Goal: Task Accomplishment & Management: Manage account settings

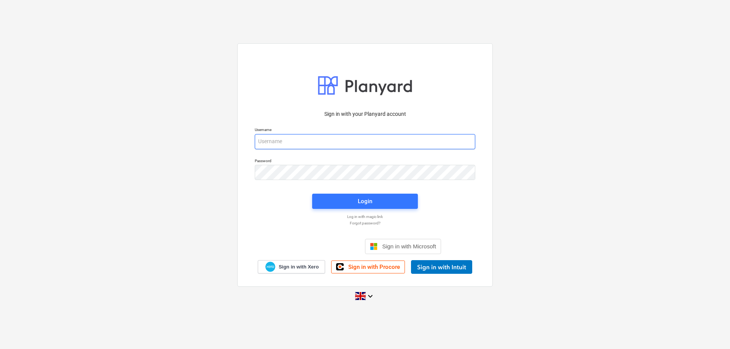
click at [301, 145] on input "email" at bounding box center [365, 141] width 220 height 15
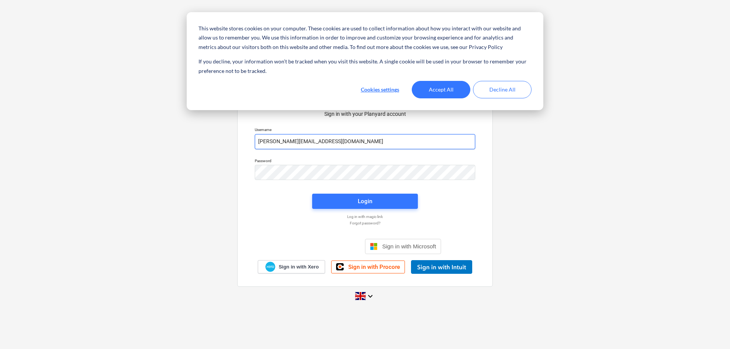
type input "t.jones@rischegroup.co.uk"
click at [443, 87] on button "Accept All" at bounding box center [441, 89] width 59 height 17
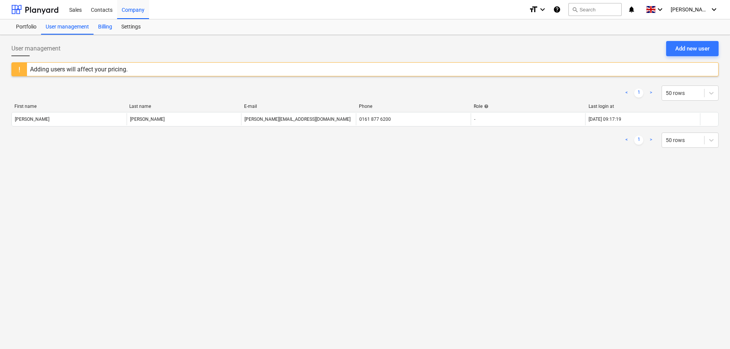
click at [109, 25] on div "Billing" at bounding box center [105, 26] width 23 height 15
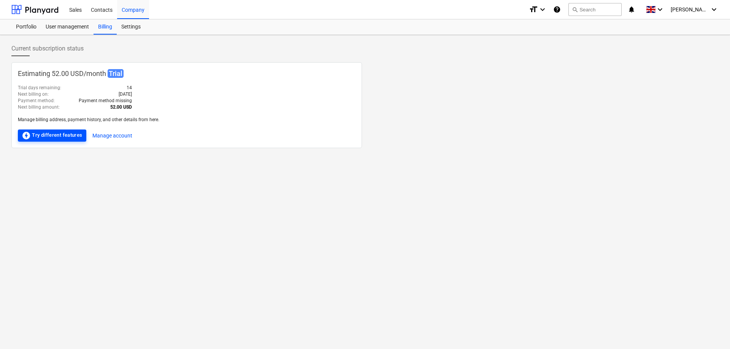
click at [64, 135] on div "offline_bolt Try different features" at bounding box center [52, 135] width 61 height 9
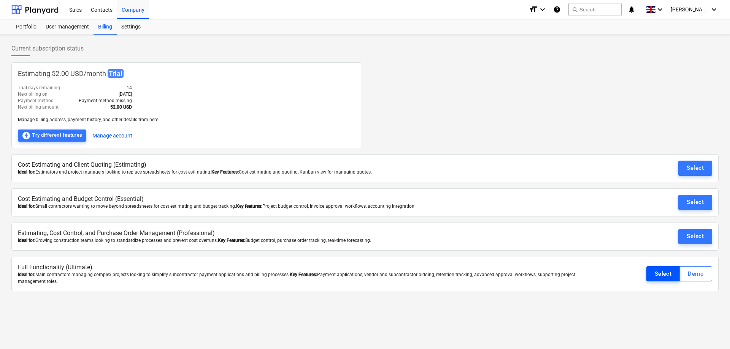
click at [662, 273] on div "Select" at bounding box center [663, 274] width 17 height 10
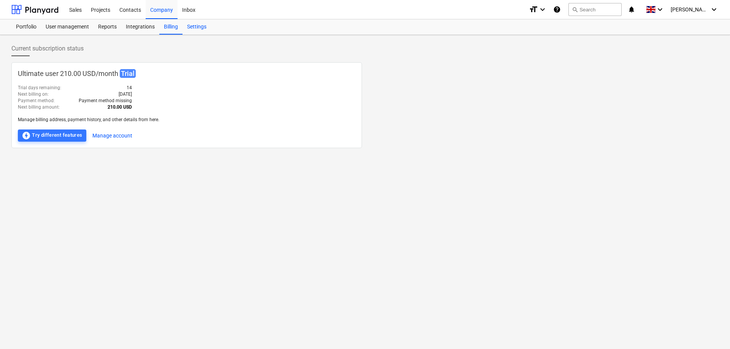
click at [198, 29] on div "Settings" at bounding box center [196, 26] width 29 height 15
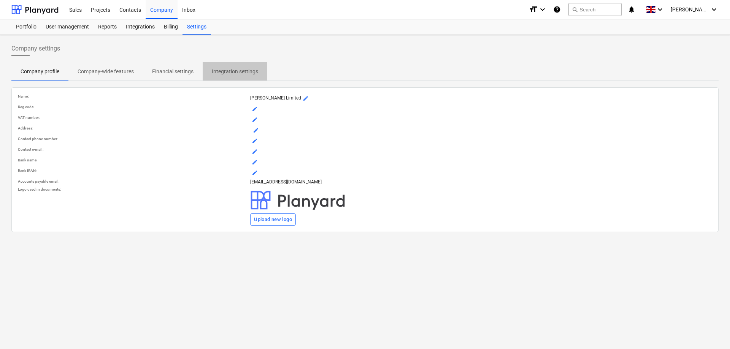
click at [232, 73] on p "Integration settings" at bounding box center [235, 72] width 46 height 8
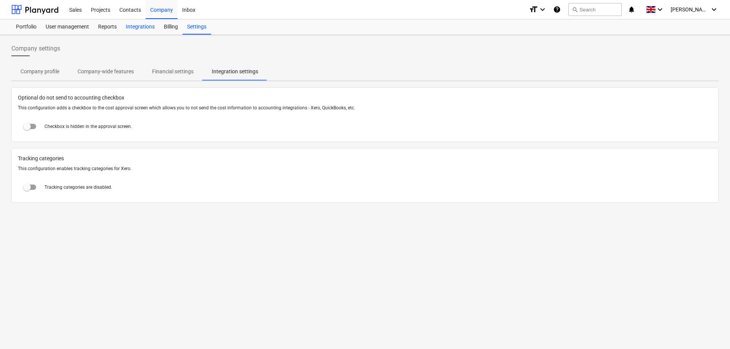
click at [141, 24] on div "Integrations" at bounding box center [140, 26] width 38 height 15
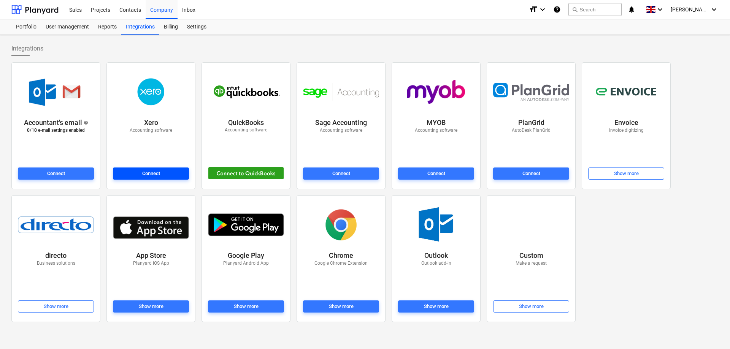
click at [150, 175] on div "Connect" at bounding box center [151, 174] width 18 height 9
click at [201, 26] on div "Settings" at bounding box center [196, 26] width 29 height 15
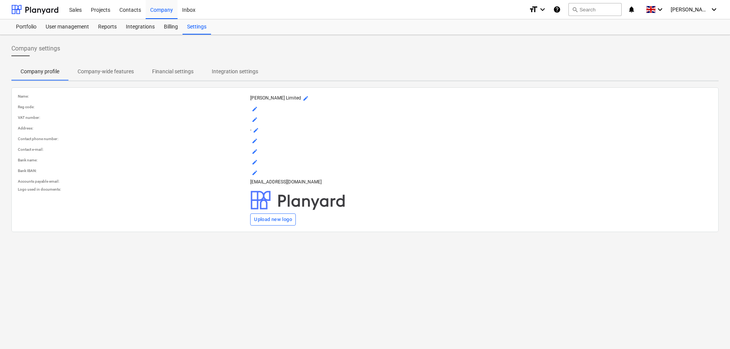
click at [105, 69] on p "Company-wide features" at bounding box center [106, 72] width 56 height 8
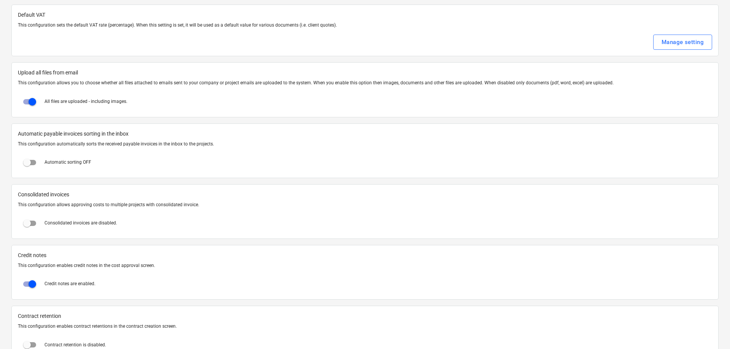
scroll to position [388, 0]
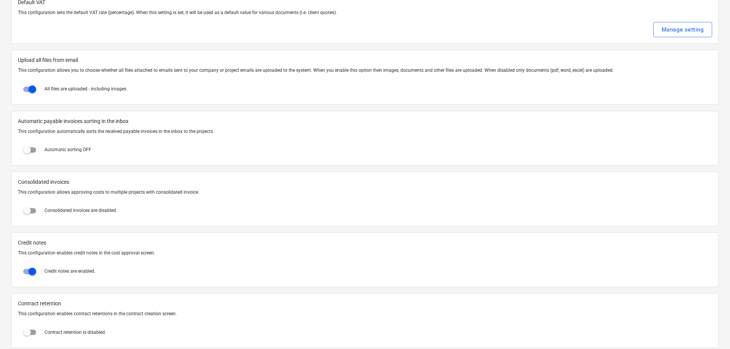
click at [31, 87] on input "checkbox" at bounding box center [32, 89] width 18 height 18
checkbox input "false"
click at [29, 151] on input "checkbox" at bounding box center [27, 150] width 18 height 18
checkbox input "true"
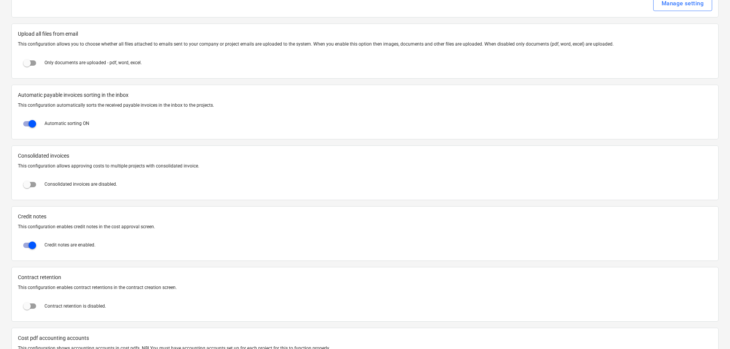
scroll to position [426, 0]
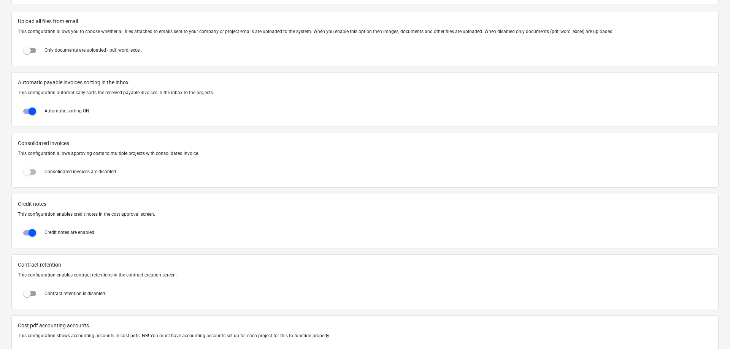
click at [29, 173] on input "checkbox" at bounding box center [27, 172] width 18 height 18
checkbox input "true"
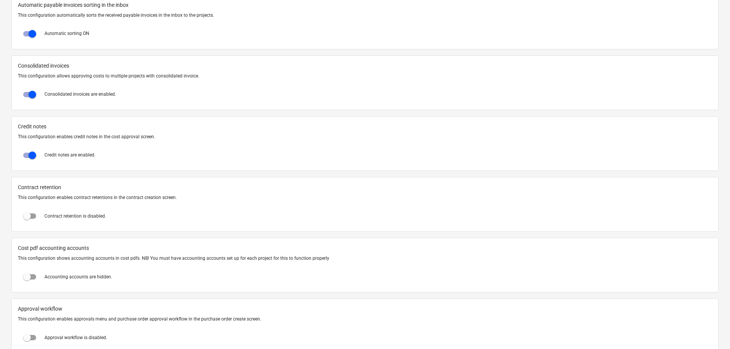
scroll to position [543, 0]
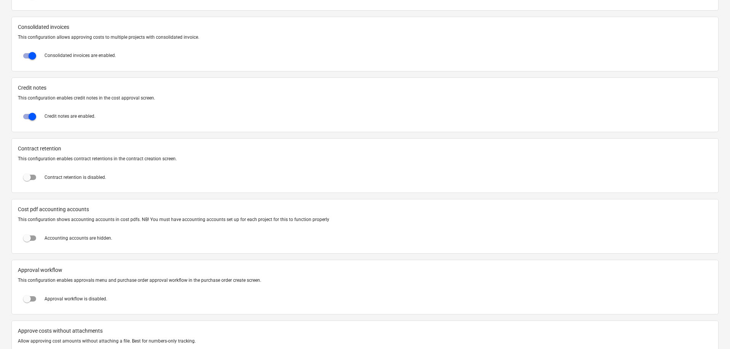
click at [27, 179] on input "checkbox" at bounding box center [27, 177] width 18 height 18
checkbox input "true"
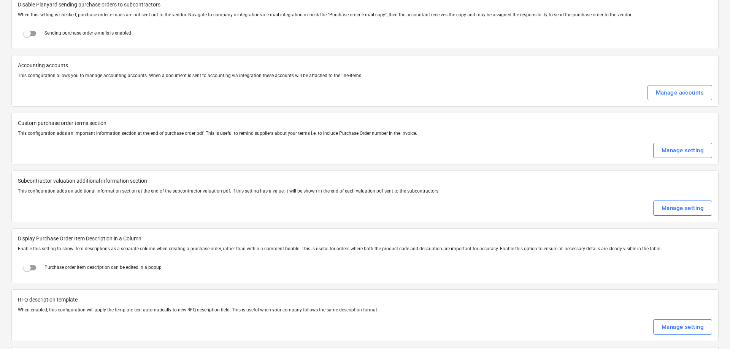
scroll to position [1008, 0]
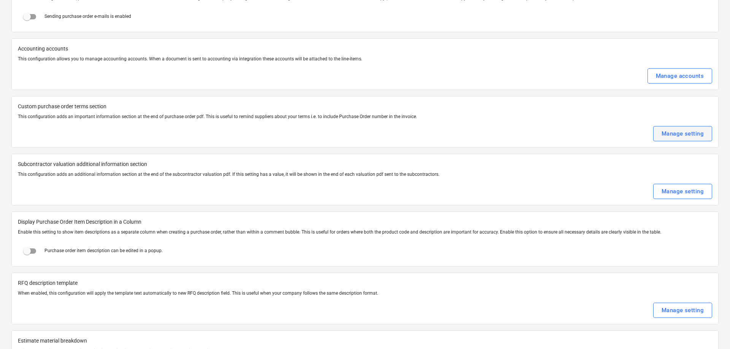
click at [679, 134] on div "Manage setting" at bounding box center [682, 134] width 42 height 10
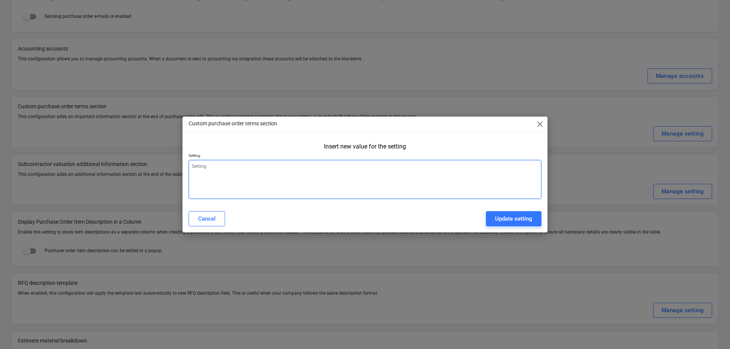
click at [255, 173] on textarea at bounding box center [365, 179] width 353 height 39
click at [540, 123] on span "close" at bounding box center [539, 124] width 9 height 9
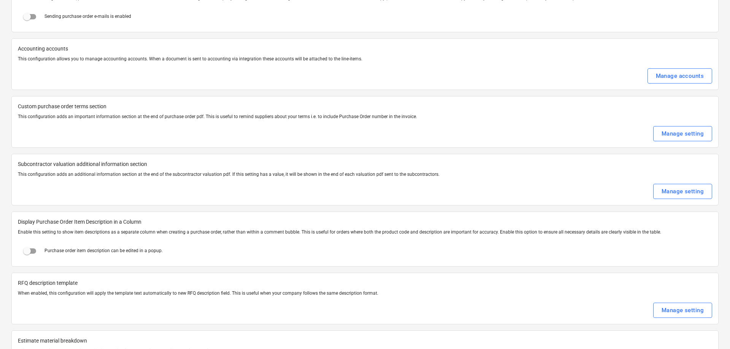
type textarea "x"
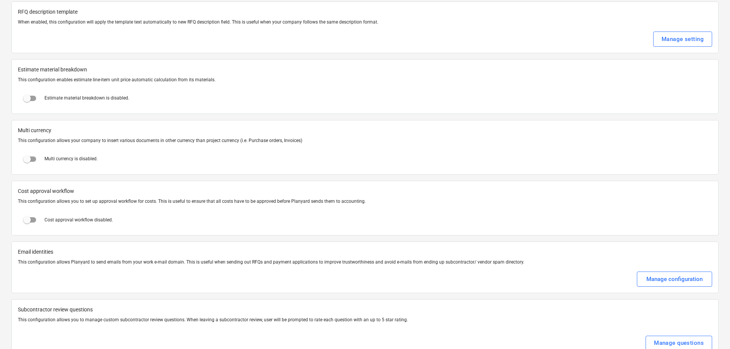
scroll to position [1300, 0]
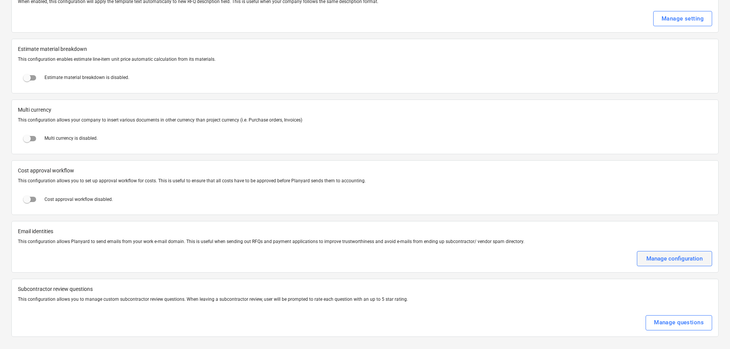
click at [676, 260] on div "Manage configuration" at bounding box center [674, 259] width 56 height 10
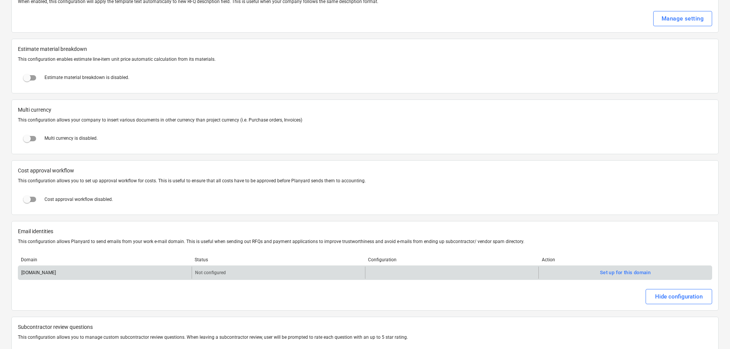
scroll to position [1338, 0]
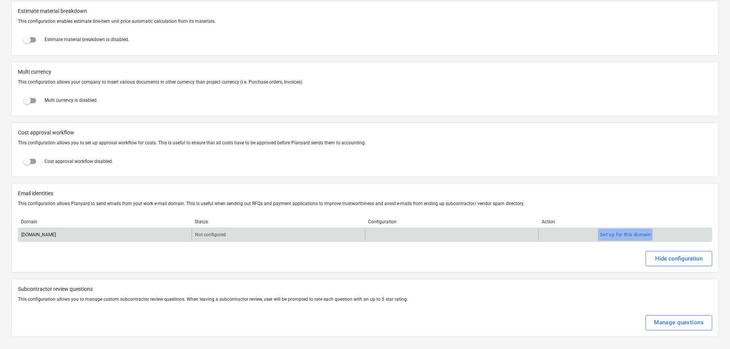
click at [607, 233] on div "Set up for this domain" at bounding box center [625, 235] width 51 height 9
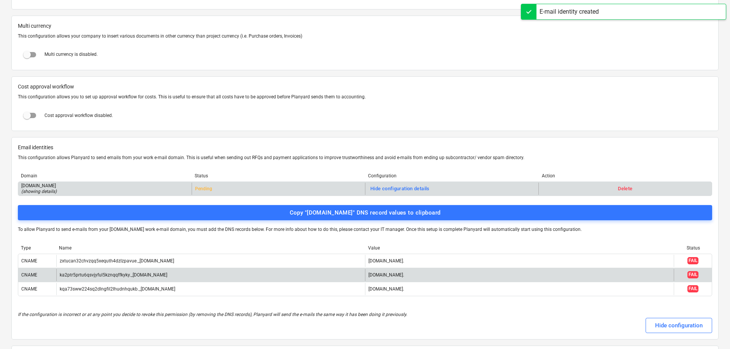
scroll to position [1416, 0]
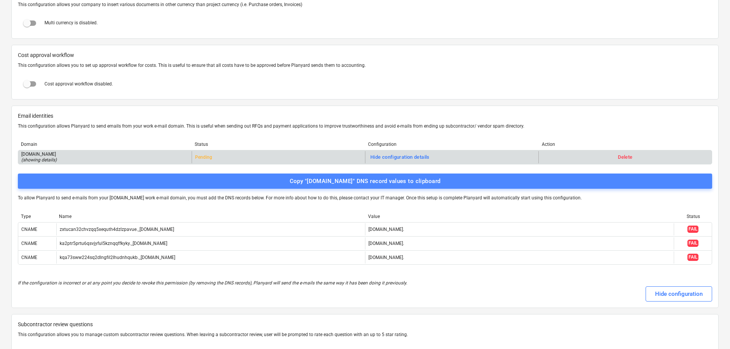
click at [385, 183] on div "Copy "[DOMAIN_NAME]" DNS record values to clipboard" at bounding box center [365, 181] width 151 height 10
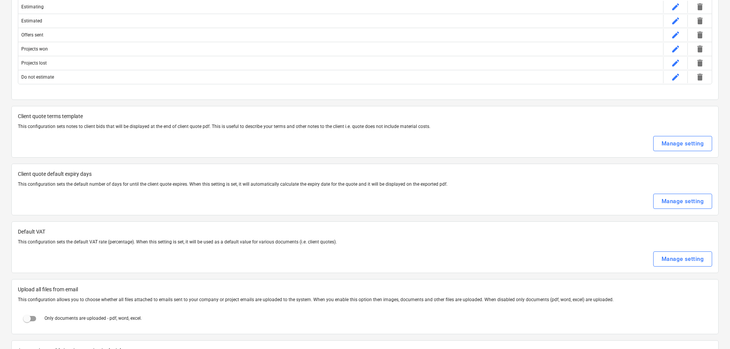
scroll to position [0, 0]
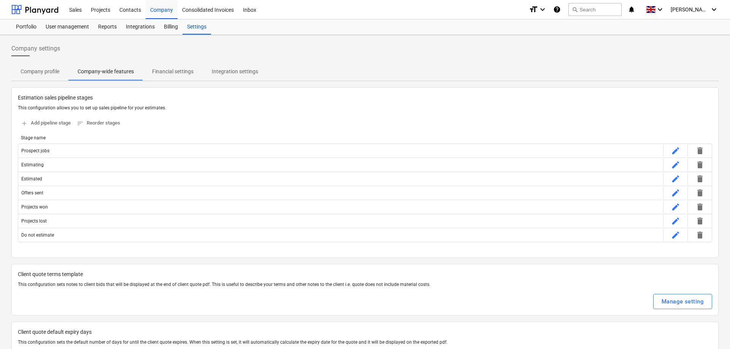
click at [167, 71] on p "Financial settings" at bounding box center [172, 72] width 41 height 8
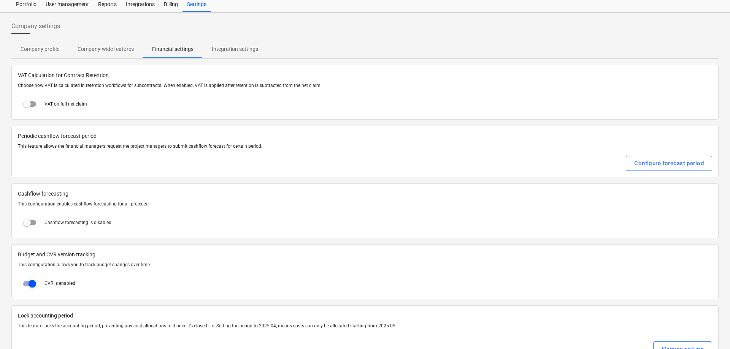
scroll to position [39, 0]
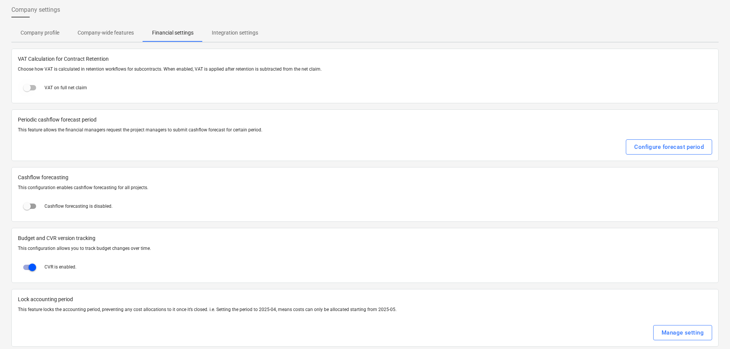
click at [29, 86] on input "checkbox" at bounding box center [27, 88] width 18 height 18
checkbox input "true"
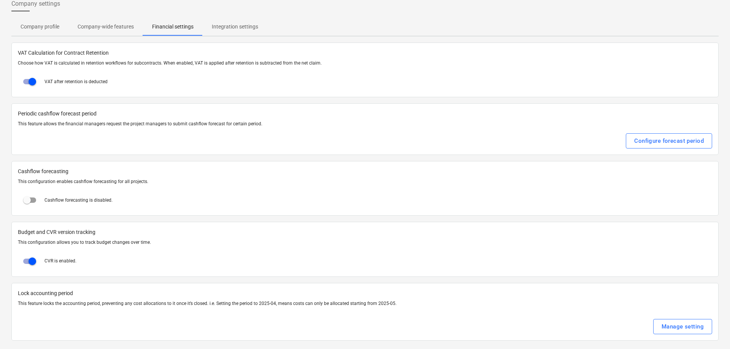
scroll to position [49, 0]
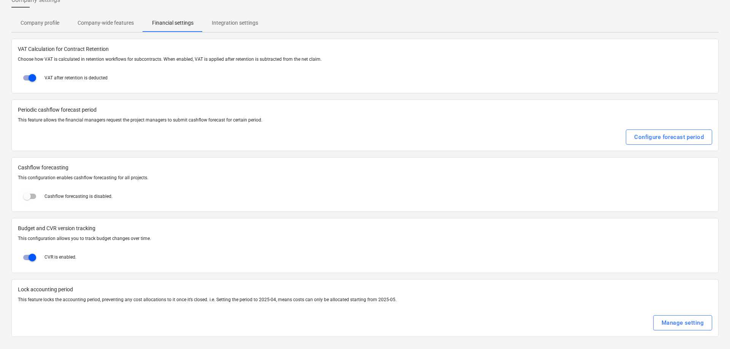
click at [26, 198] on input "checkbox" at bounding box center [27, 196] width 18 height 18
checkbox input "true"
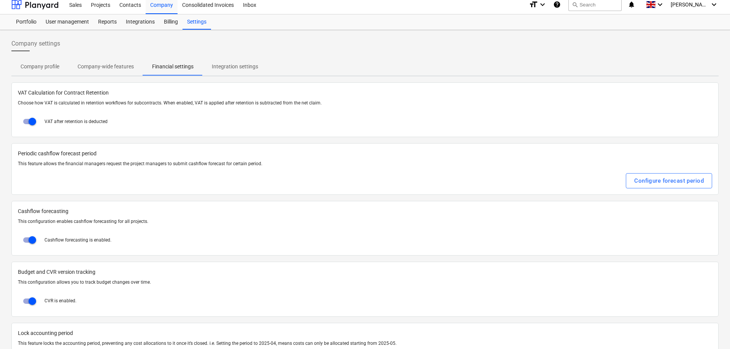
scroll to position [0, 0]
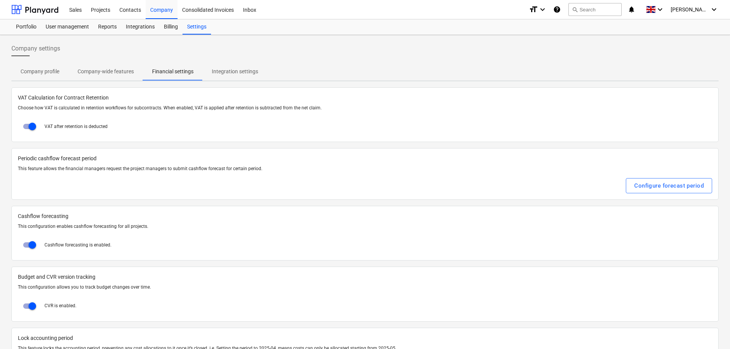
click at [228, 73] on p "Integration settings" at bounding box center [235, 72] width 46 height 8
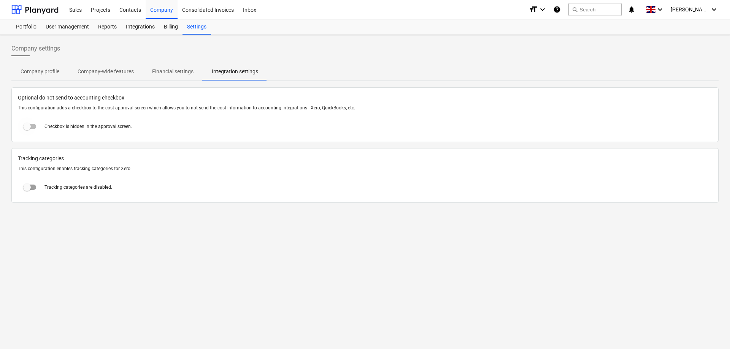
click at [25, 128] on input "checkbox" at bounding box center [27, 126] width 18 height 18
checkbox input "true"
click at [249, 11] on div "Inbox" at bounding box center [249, 9] width 22 height 19
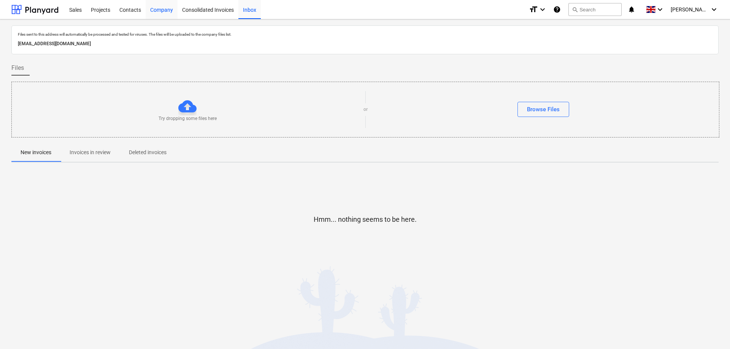
click at [159, 9] on div "Company" at bounding box center [162, 9] width 32 height 19
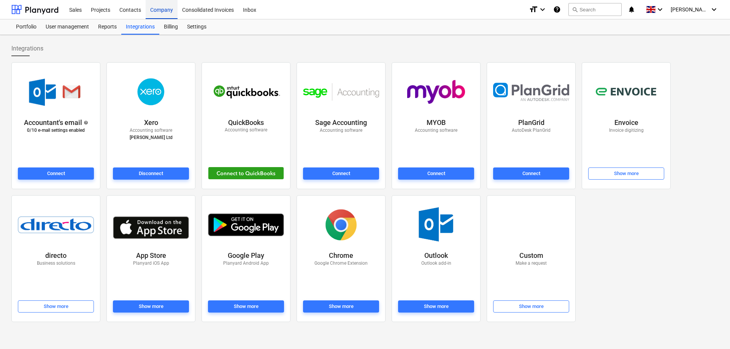
click at [168, 13] on div "Company" at bounding box center [162, 9] width 32 height 19
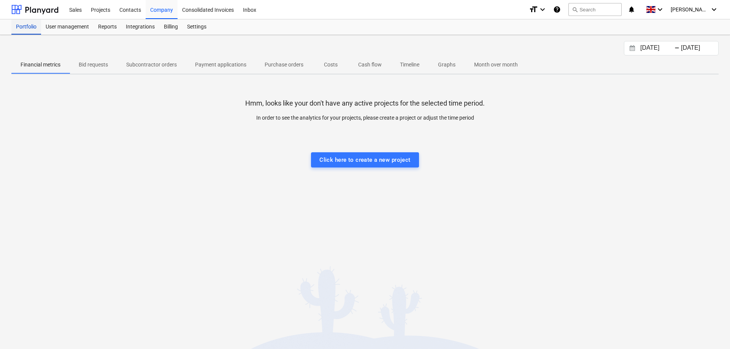
click at [32, 30] on div "Portfolio" at bounding box center [26, 26] width 30 height 15
click at [74, 30] on div "User management" at bounding box center [67, 26] width 52 height 15
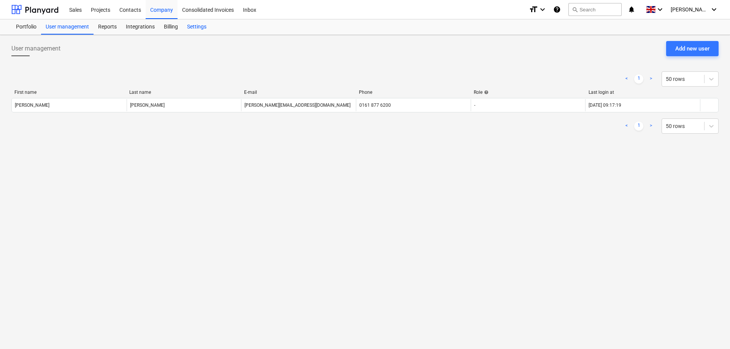
click at [198, 27] on div "Settings" at bounding box center [196, 26] width 29 height 15
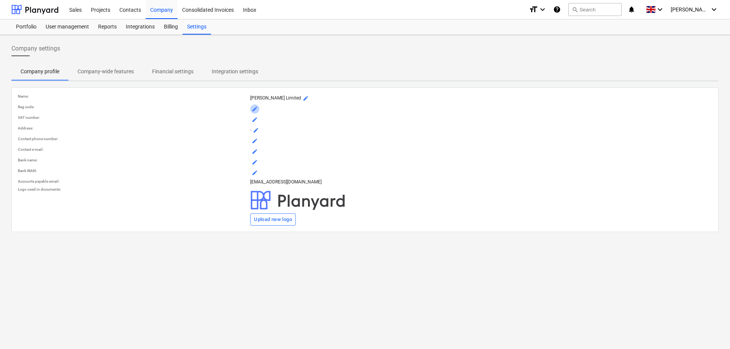
click at [256, 109] on span "mode_edit" at bounding box center [255, 109] width 6 height 6
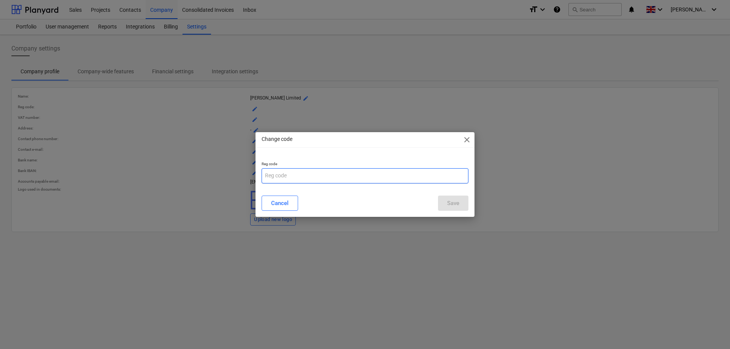
click at [279, 173] on input "text" at bounding box center [365, 175] width 207 height 15
type input "02887402"
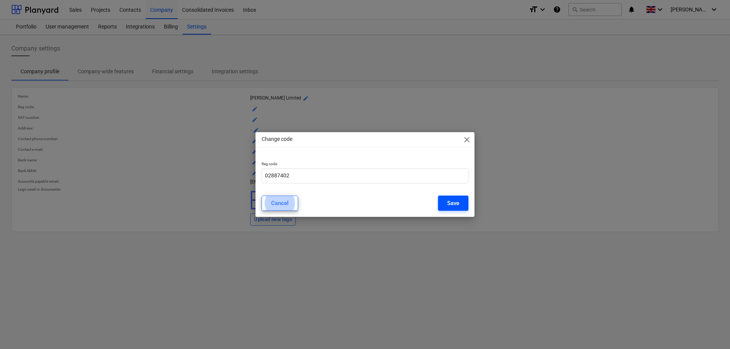
click at [458, 205] on div "Save" at bounding box center [453, 203] width 12 height 10
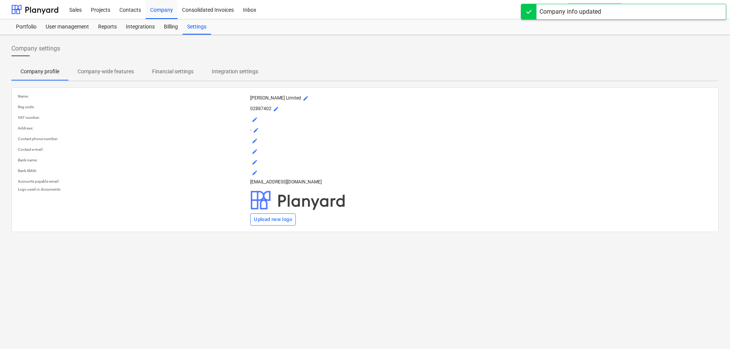
click at [255, 117] on span "mode_edit" at bounding box center [255, 120] width 6 height 6
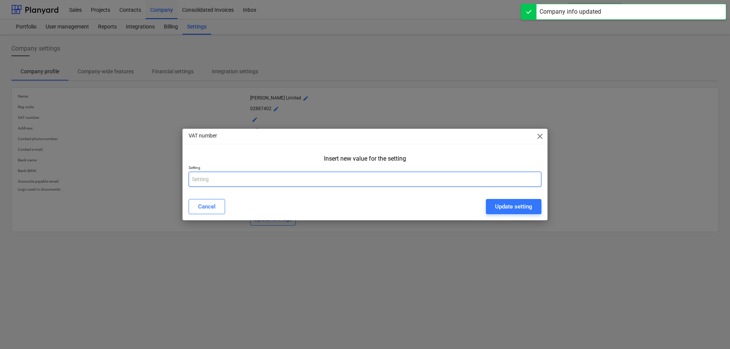
click at [212, 181] on input "text" at bounding box center [365, 179] width 353 height 15
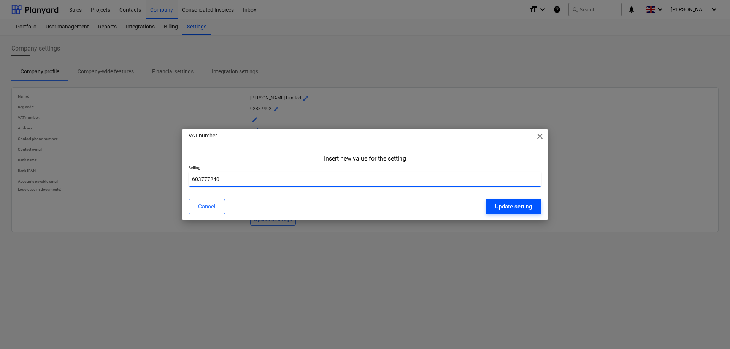
type input "603777240"
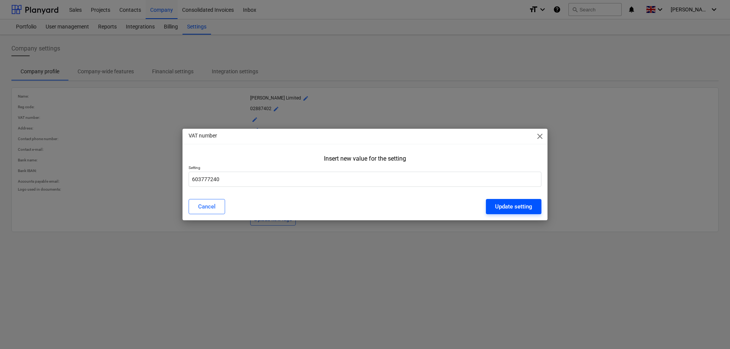
click at [496, 210] on div "Update setting" at bounding box center [513, 207] width 37 height 10
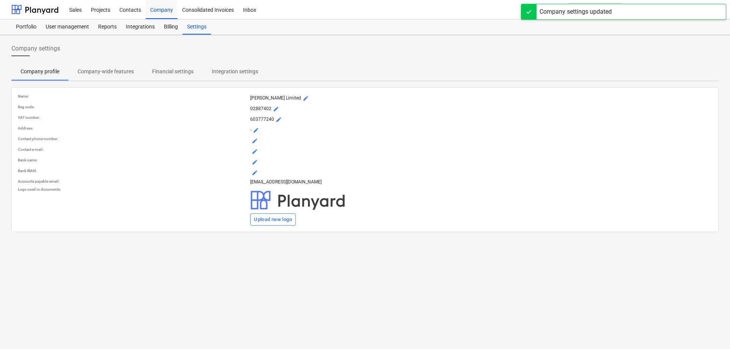
click at [257, 129] on span "mode_edit" at bounding box center [256, 130] width 6 height 6
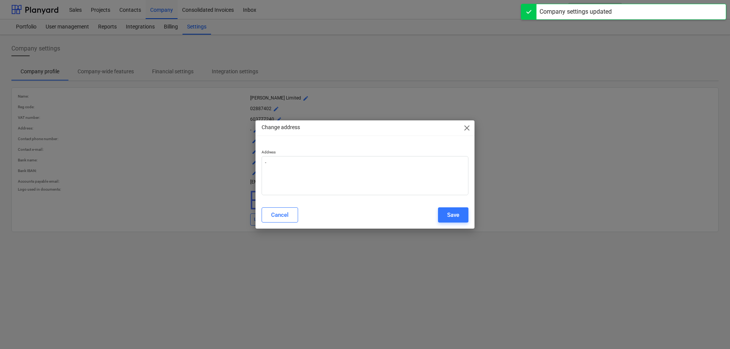
type textarea "x"
click at [291, 160] on textarea "-" at bounding box center [365, 175] width 207 height 39
type textarea "-F"
type textarea "x"
type textarea "-Fi"
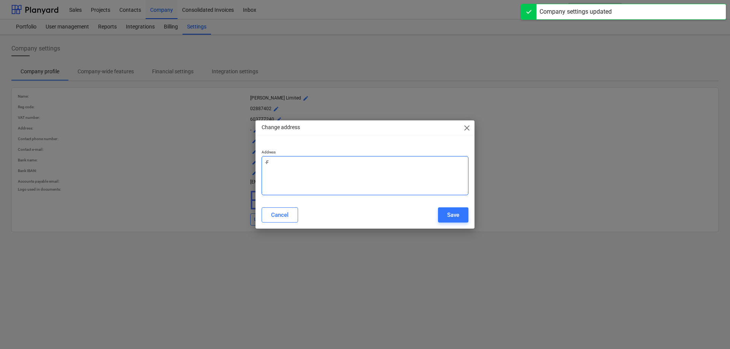
type textarea "x"
type textarea "-Fie"
type textarea "x"
type textarea "-Fiel"
type textarea "x"
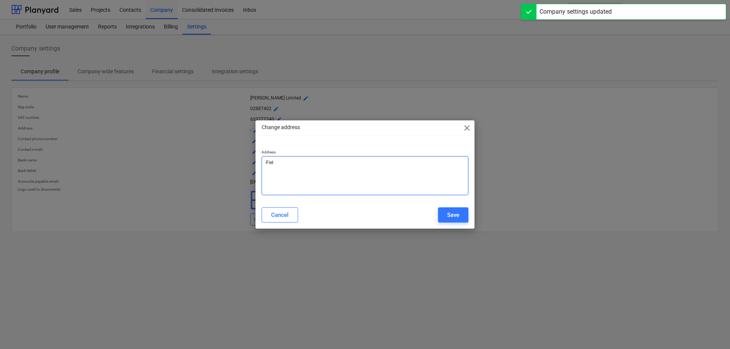
type textarea "-Field"
type textarea "x"
type textarea "-Fields"
type textarea "x"
type textarea "-Fields"
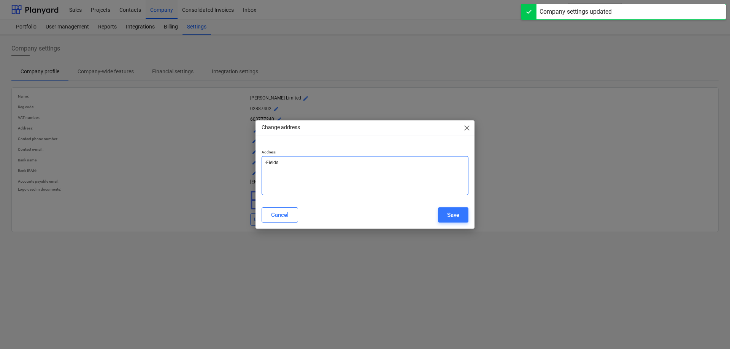
type textarea "x"
type textarea "-Fields V"
type textarea "x"
type textarea "-Fields Vi"
type textarea "x"
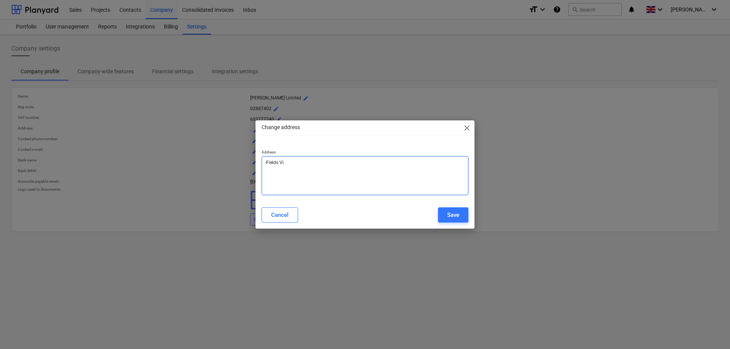
type textarea "-Fields Vie"
type textarea "x"
type textarea "-Fields View"
type textarea "x"
type textarea "-Fields View"
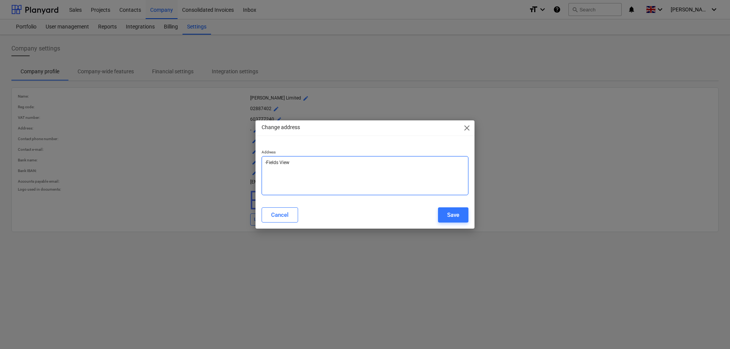
type textarea "x"
type textarea "-Fields View O"
type textarea "x"
type textarea "-Fields View Of"
type textarea "x"
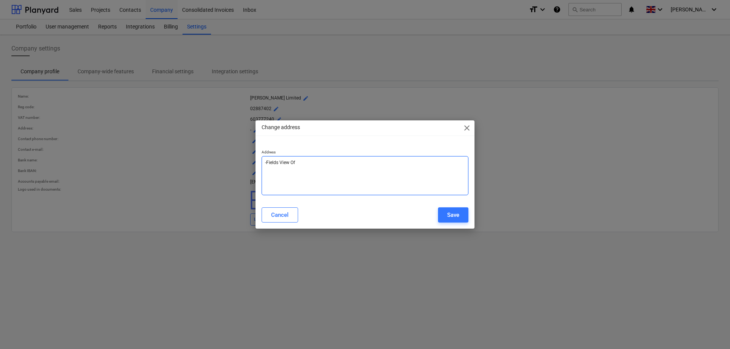
type textarea "-Fields View Off"
type textarea "x"
type textarea "-Fields View Offi"
type textarea "x"
type textarea "-Fields View Offic"
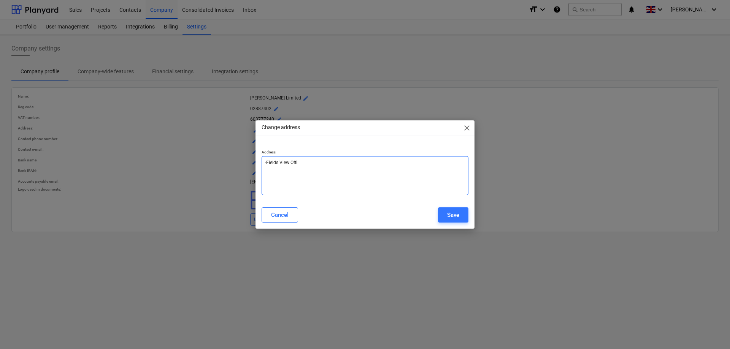
type textarea "x"
type textarea "-Fields View Office"
type textarea "x"
type textarea "-Fields View Office"
type textarea "x"
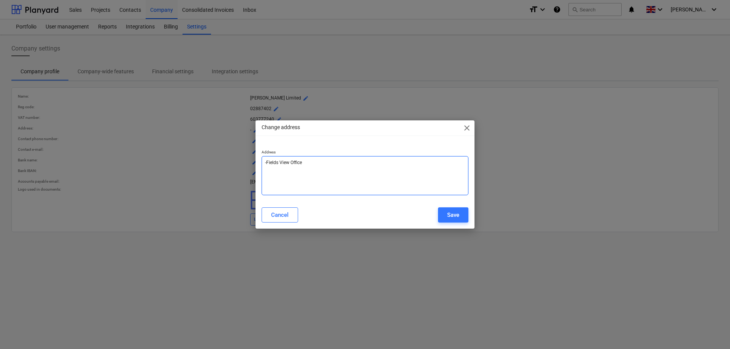
type textarea "-Fields View Office"
type textarea "x"
type textarea "-Fields View Office B"
type textarea "x"
type textarea "-Fields View Office Br"
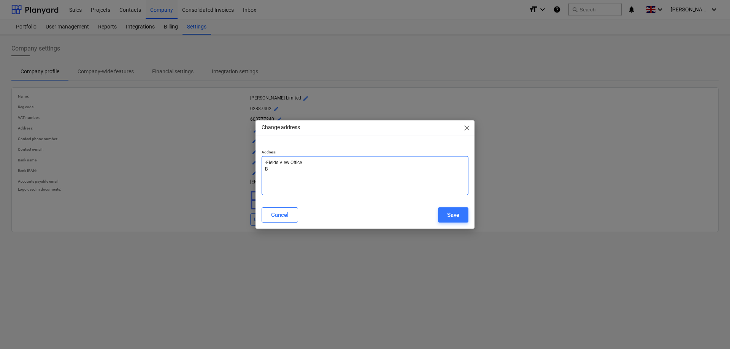
type textarea "x"
type textarea "-Fields View Office Bro"
type textarea "x"
type textarea "-Fields View Office Broo"
type textarea "x"
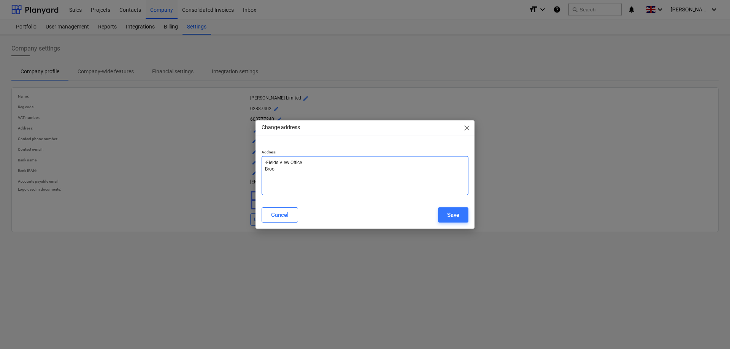
type textarea "-Fields View Office Brook"
type textarea "x"
type textarea "-Fields View Office Brook"
type textarea "x"
type textarea "-Fields View Office Brook F"
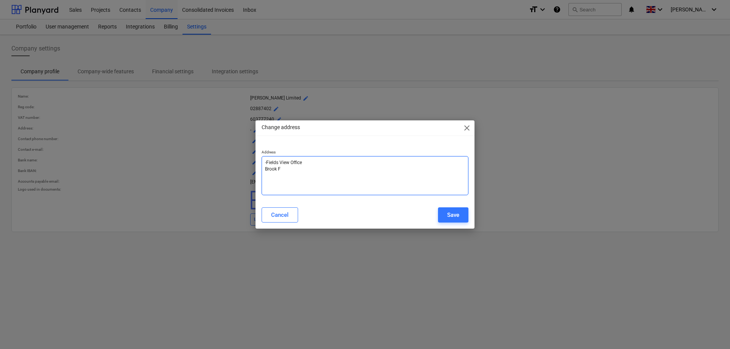
type textarea "x"
type textarea "-Fields View Office Brook Fa"
type textarea "x"
type textarea "-Fields View Office Brook Far"
type textarea "x"
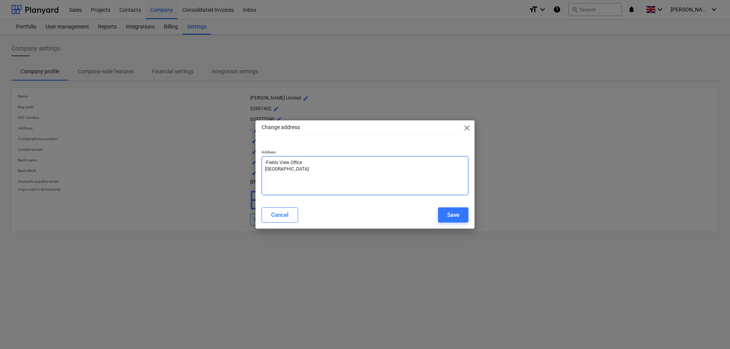
type textarea "-Fields View Office Brook Farm"
type textarea "x"
type textarea "-Fields View Office Brook Farm"
type textarea "x"
type textarea "-Fields View Office Brook Farm"
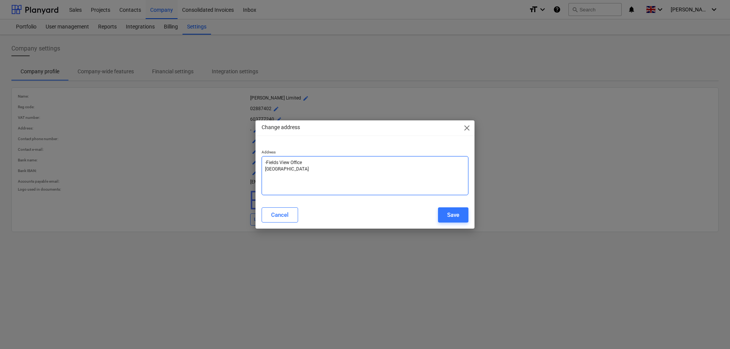
type textarea "x"
type textarea "Fields View Office Brook Farm"
type textarea "x"
type textarea "Fields View Office Brook Farm S"
type textarea "x"
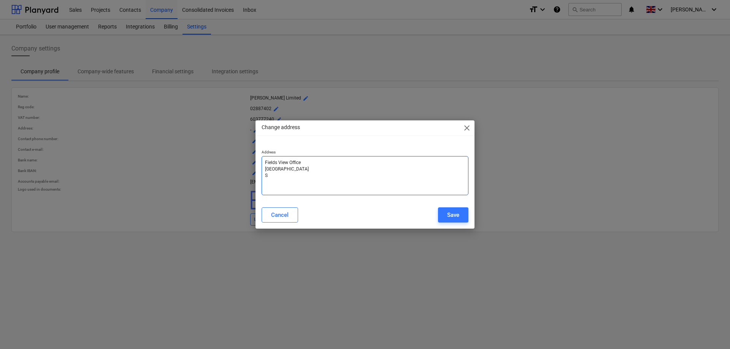
type textarea "Fields View Office Brook Farm Sw"
type textarea "x"
type textarea "Fields View Office Brook Farm Swi"
type textarea "x"
type textarea "Fields View Office Brook Farm Swin"
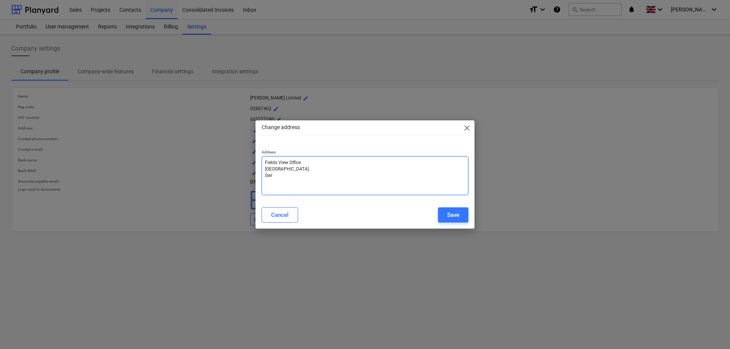
type textarea "x"
type textarea "Fields View Office Brook Farm Swine"
type textarea "x"
type textarea "Fields View Office Brook Farm Swiney"
type textarea "x"
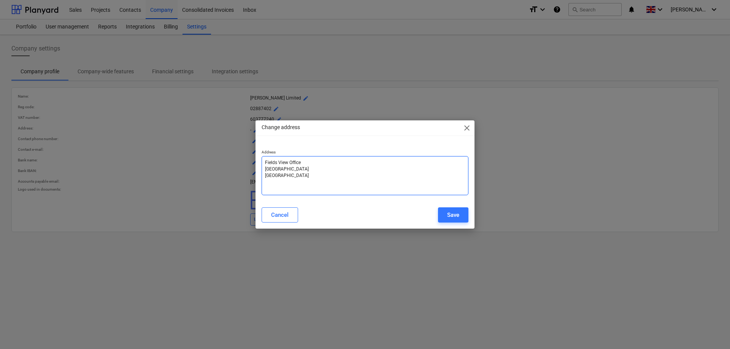
type textarea "Fields View Office Brook Farm Swineya"
type textarea "x"
type textarea "Fields View Office Brook Farm Swineyar"
type textarea "x"
type textarea "Fields View Office Brook Farm Swineyard"
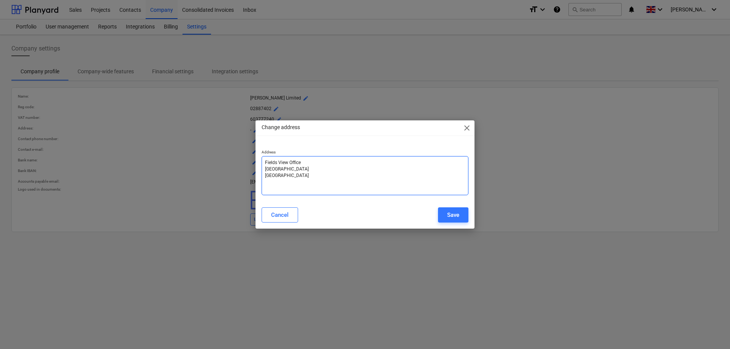
type textarea "x"
type textarea "Fields View Office Brook Farm Swineyard"
type textarea "x"
type textarea "Fields View Office Brook Farm Swineyard L"
type textarea "x"
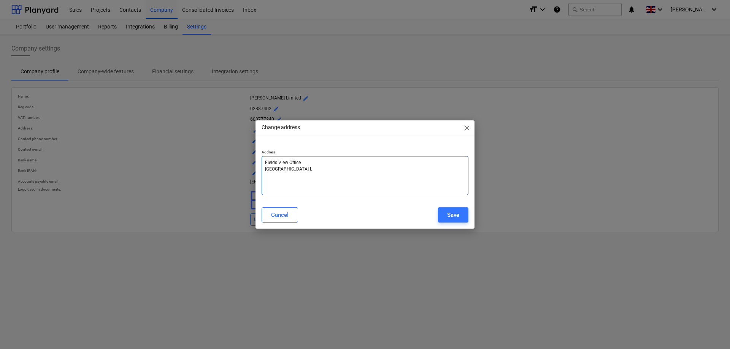
type textarea "Fields View Office Brook Farm Swineyard La"
type textarea "x"
type textarea "Fields View Office Brook Farm Swineyard Lan"
type textarea "x"
type textarea "Fields View Office Brook Farm Swineyard Lane"
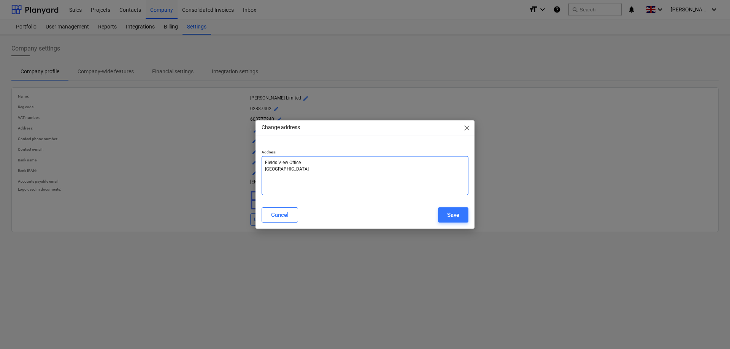
type textarea "x"
type textarea "Fields View Office Brook Farm Swineyard Lane"
type textarea "x"
type textarea "Fields View Office Brook Farm Swineyard Lane"
type textarea "x"
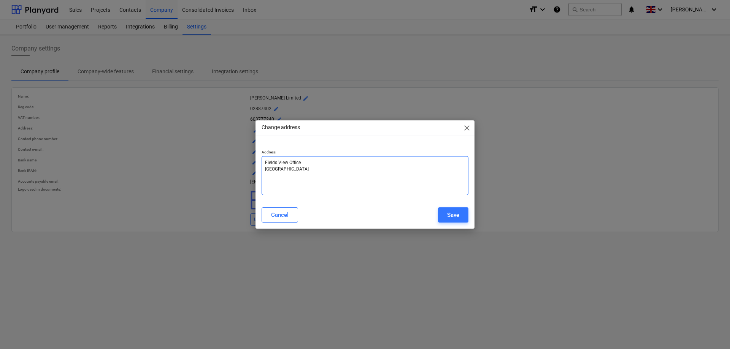
type textarea "Fields View Office Brook Farm Swineyard Lane H"
type textarea "x"
type textarea "Fields View Office Brook Farm Swineyard Lane Hi"
type textarea "x"
type textarea "Fields View Office Brook Farm Swineyard Lane Hig"
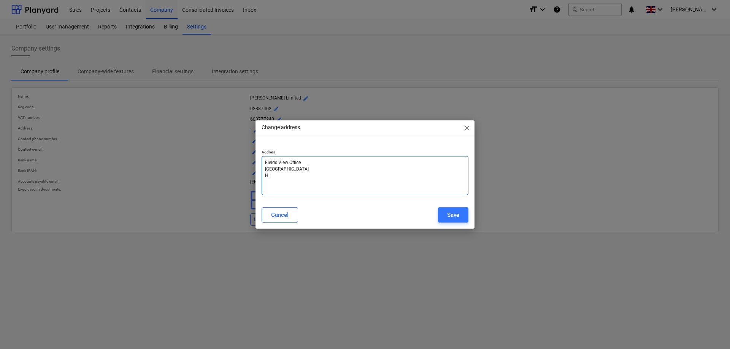
type textarea "x"
type textarea "Fields View Office Brook Farm Swineyard Lane High"
type textarea "x"
type textarea "Fields View Office Brook Farm Swineyard Lane High"
type textarea "x"
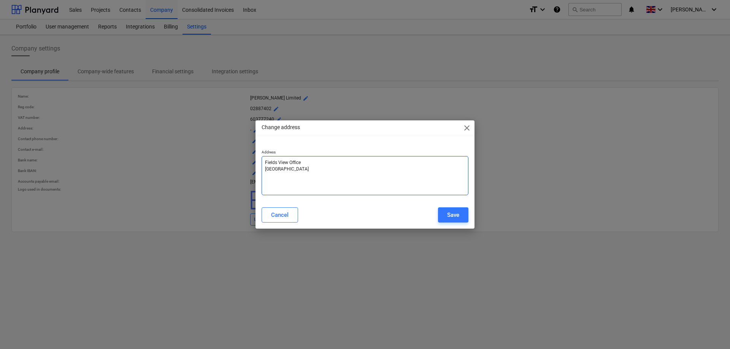
type textarea "Fields View Office Brook Farm Swineyard Lane High L"
type textarea "x"
type textarea "Fields View Office Brook Farm Swineyard Lane High Le"
type textarea "x"
type textarea "Fields View Office Brook Farm Swineyard Lane High Leg"
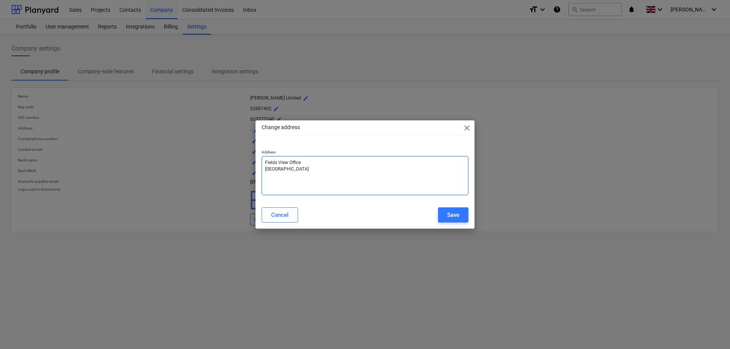
type textarea "x"
type textarea "Fields View Office Brook Farm Swineyard Lane High Legh"
type textarea "x"
type textarea "Fields View Office Brook Farm Swineyard Lane High Legh"
type textarea "x"
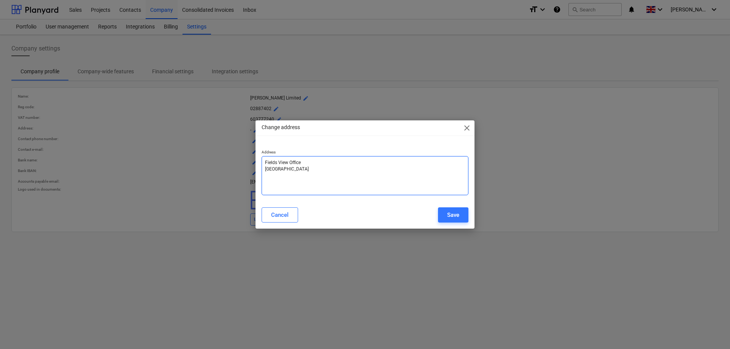
type textarea "Fields View Office Brook Farm Swineyard Lane High Legh"
type textarea "x"
type textarea "Fields View Office Brook Farm Swineyard Lane High Legh W"
type textarea "x"
type textarea "Fields View Office Brook Farm Swineyard Lane High Legh WA"
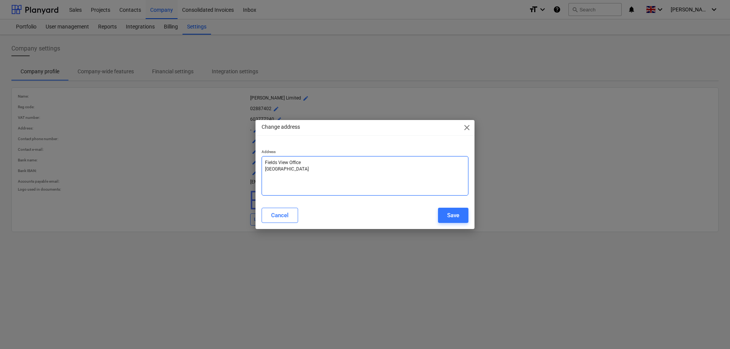
type textarea "x"
type textarea "Fields View Office Brook Farm Swineyard Lane High Legh WA1"
type textarea "x"
type textarea "Fields View Office Brook Farm Swineyard Lane High Legh WA16"
type textarea "x"
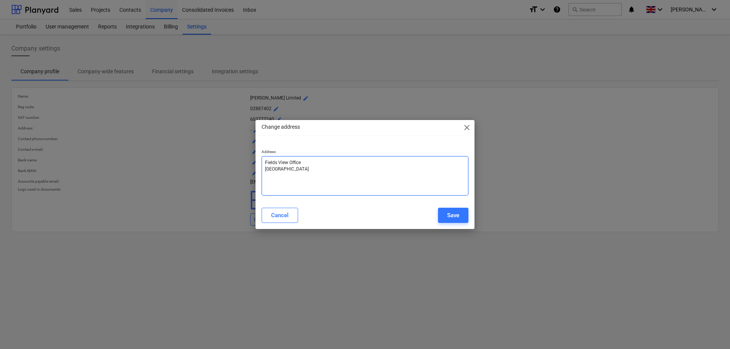
type textarea "Fields View Office Brook Farm Swineyard Lane High Legh WA16"
type textarea "x"
type textarea "Fields View Office Brook Farm Swineyard Lane High Legh WA16 0"
type textarea "x"
type textarea "Fields View Office Brook Farm Swineyard Lane High Legh WA16 0S"
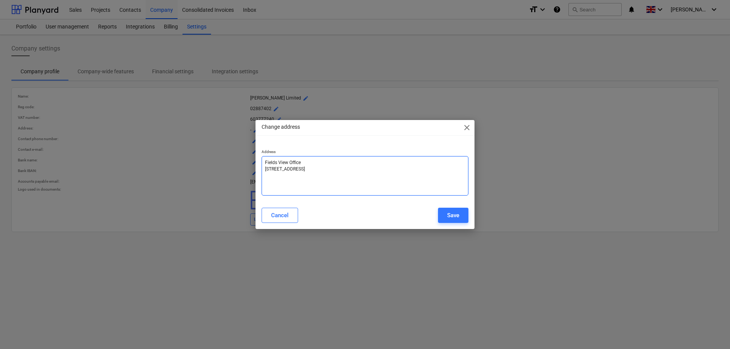
type textarea "x"
type textarea "Fields View Office Brook Farm Swineyard Lane High Legh WA16 0SD"
type textarea "x"
type textarea "Fields View Office Brook Farm Swineyard Lane High Legh WA16 0SD"
type textarea "x"
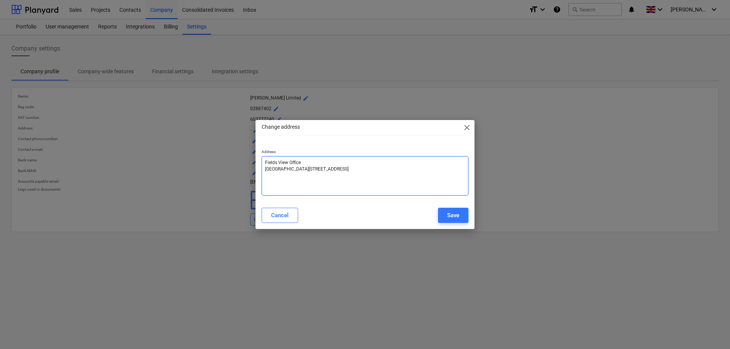
type textarea "Fields View Office Brook Farm Swineyard Lane High Legh WA16 0SD"
click at [459, 224] on div "Cancel Save" at bounding box center [365, 215] width 216 height 21
click at [459, 218] on button "Save" at bounding box center [453, 215] width 30 height 15
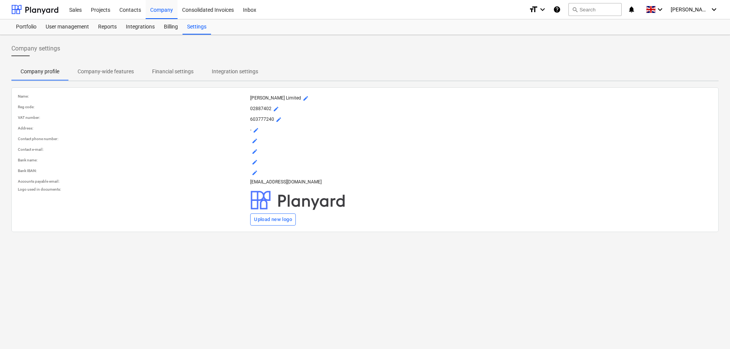
type textarea "x"
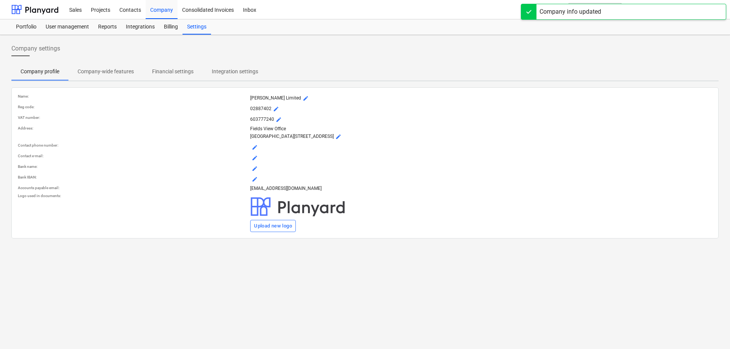
click at [252, 164] on div "mode_edit" at bounding box center [481, 158] width 465 height 12
click at [255, 151] on span "mode_edit" at bounding box center [255, 147] width 6 height 6
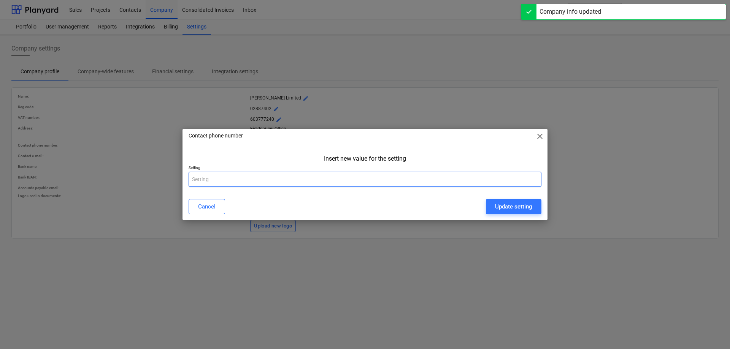
click at [275, 178] on input "text" at bounding box center [365, 179] width 353 height 15
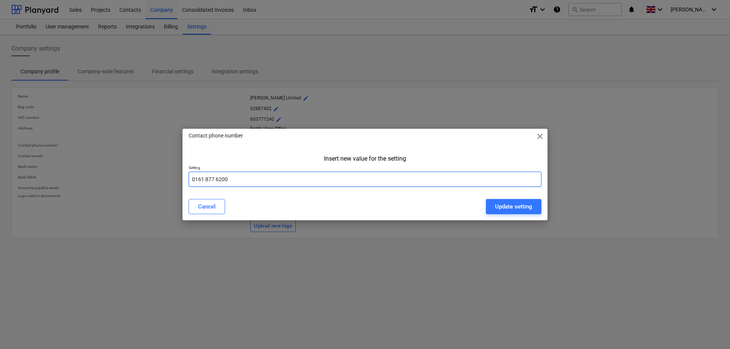
type input "0161 877 6200"
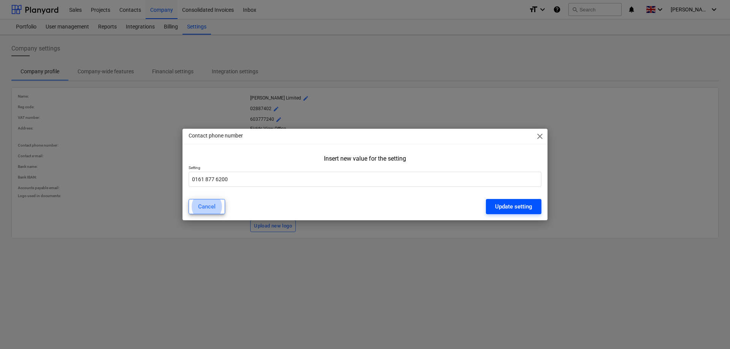
click at [526, 211] on div "Update setting" at bounding box center [513, 207] width 37 height 10
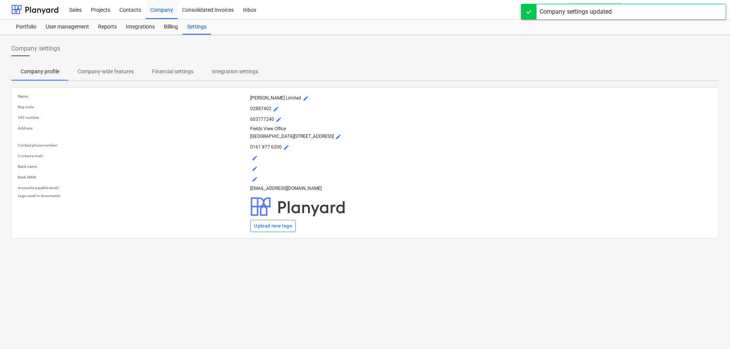
click at [254, 161] on span "mode_edit" at bounding box center [255, 158] width 6 height 6
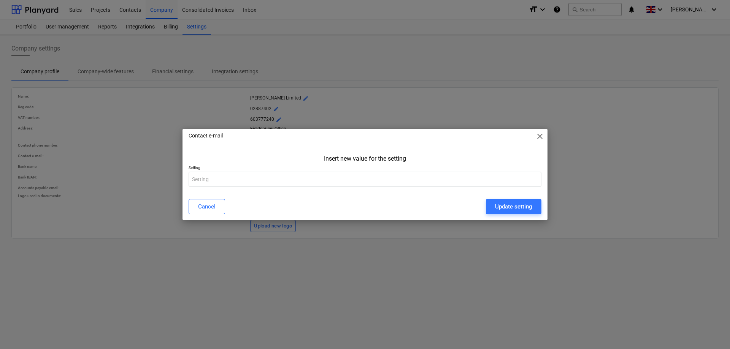
click at [539, 139] on span "close" at bounding box center [539, 136] width 9 height 9
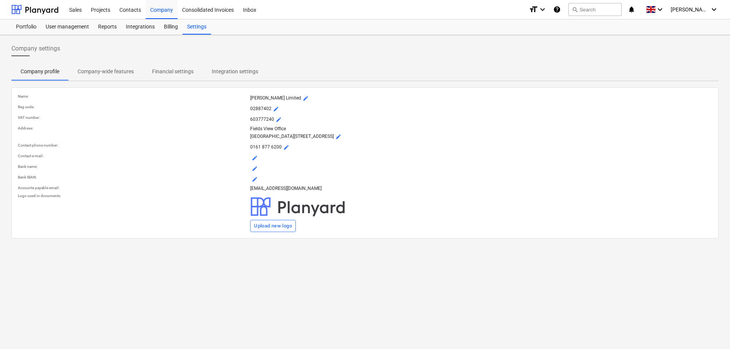
click at [406, 137] on p "Fields View Office Brook Farm Swineyard Lane High Legh WA16 0SD mode_edit" at bounding box center [481, 134] width 462 height 16
click at [253, 172] on span "mode_edit" at bounding box center [255, 169] width 6 height 6
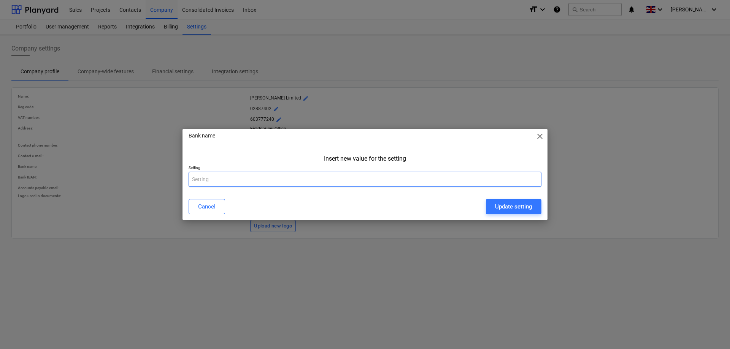
click at [252, 181] on input "text" at bounding box center [365, 179] width 353 height 15
type input "Barclays plc"
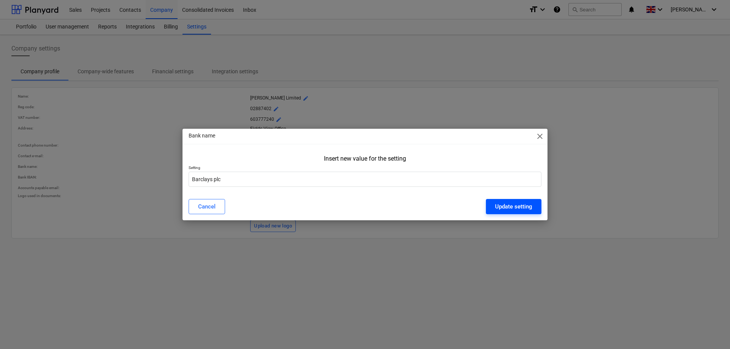
click at [514, 209] on div "Update setting" at bounding box center [513, 207] width 37 height 10
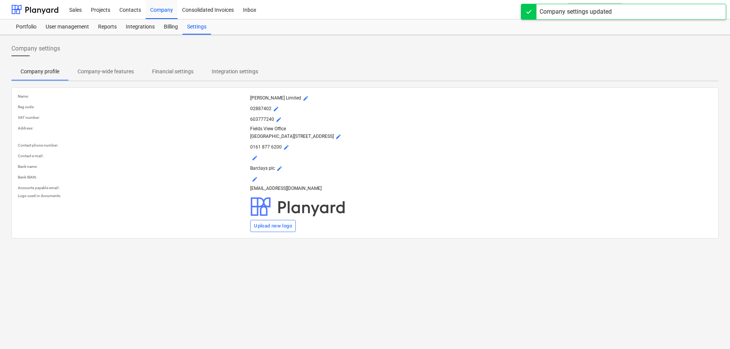
click at [256, 161] on span "mode_edit" at bounding box center [255, 158] width 6 height 6
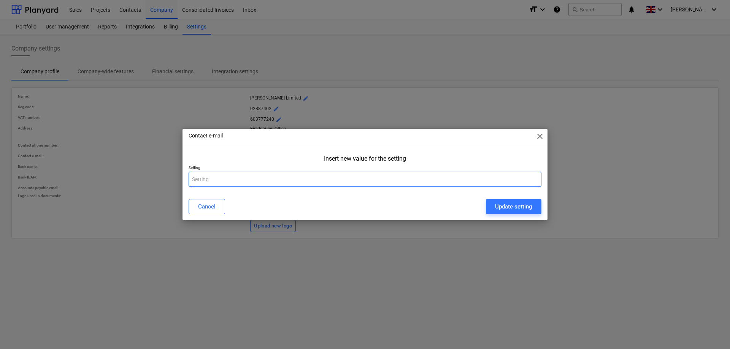
click at [264, 182] on input "text" at bounding box center [365, 179] width 353 height 15
type input "t.jones@rischegroup.co.uk"
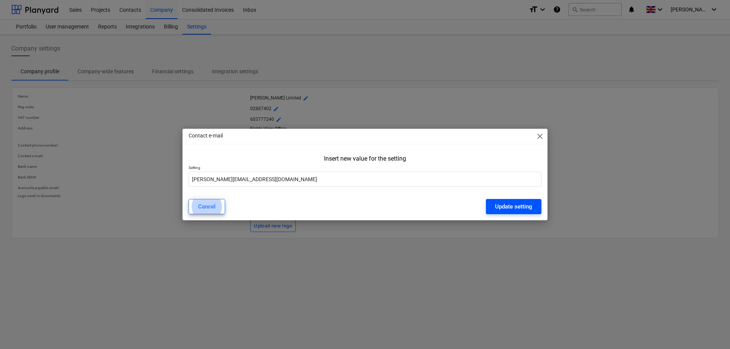
click at [501, 214] on button "Update setting" at bounding box center [513, 206] width 55 height 15
